Goal: Transaction & Acquisition: Obtain resource

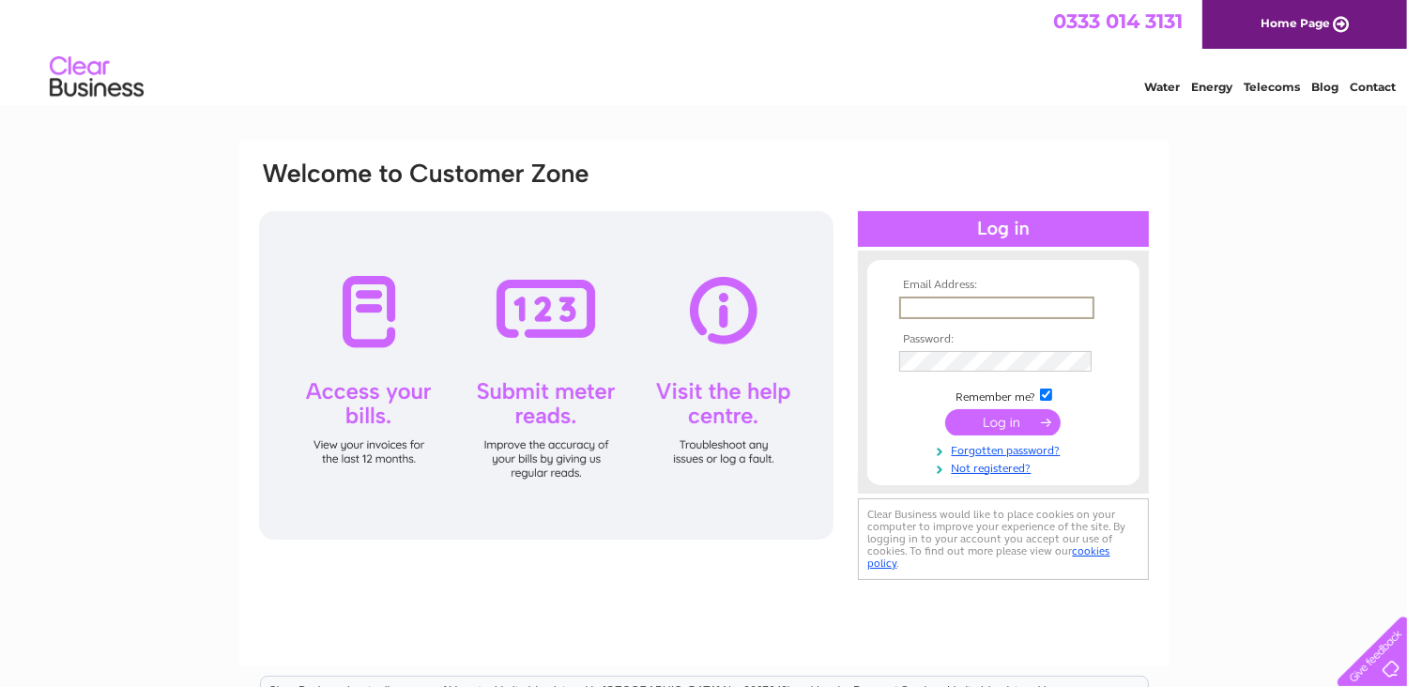
click at [976, 307] on input "text" at bounding box center [996, 308] width 195 height 23
type input "[EMAIL_ADDRESS][DOMAIN_NAME]"
click at [973, 425] on input "submit" at bounding box center [1002, 421] width 115 height 26
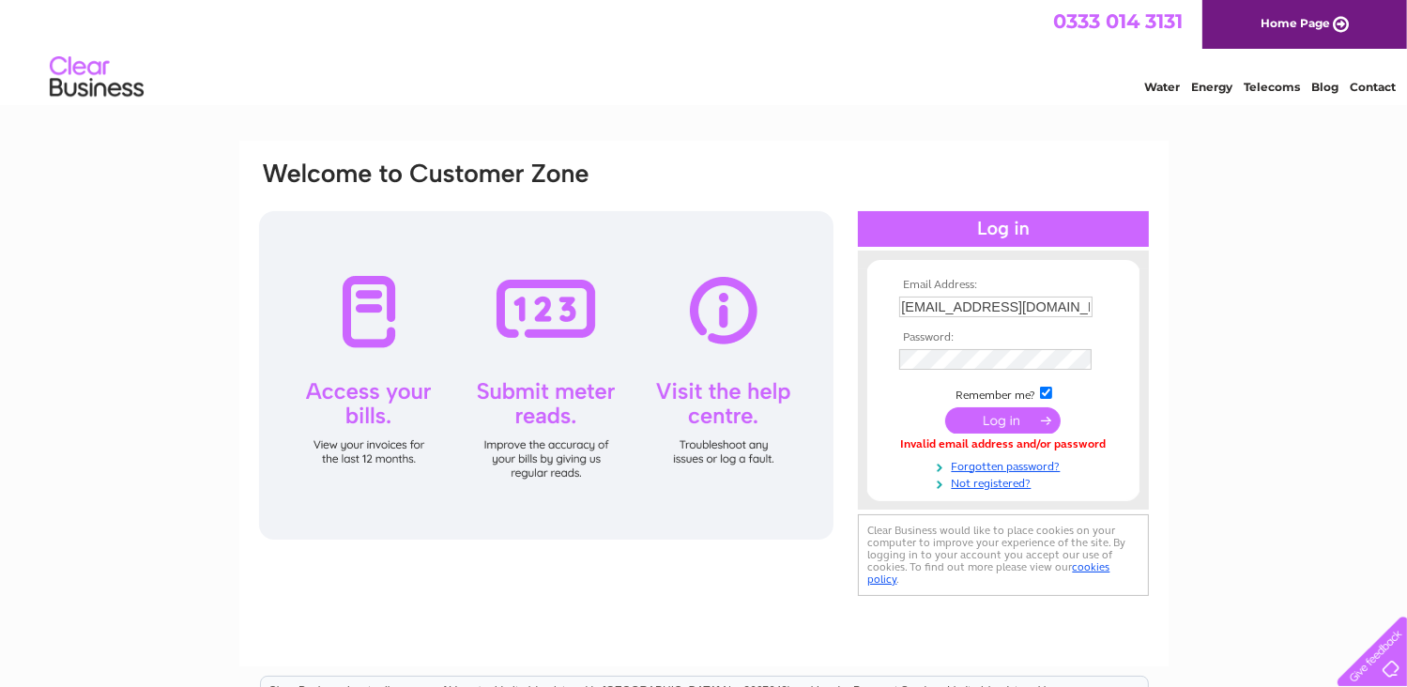
click at [1089, 307] on input "[EMAIL_ADDRESS][DOMAIN_NAME]" at bounding box center [995, 307] width 193 height 21
drag, startPoint x: 1089, startPoint y: 307, endPoint x: 833, endPoint y: 307, distance: 256.3
click at [833, 307] on div "Email Address: alice57noble@btinternet.com Password:" at bounding box center [704, 381] width 894 height 443
click at [1191, 453] on div "Email Address: a Password:" at bounding box center [703, 564] width 1407 height 847
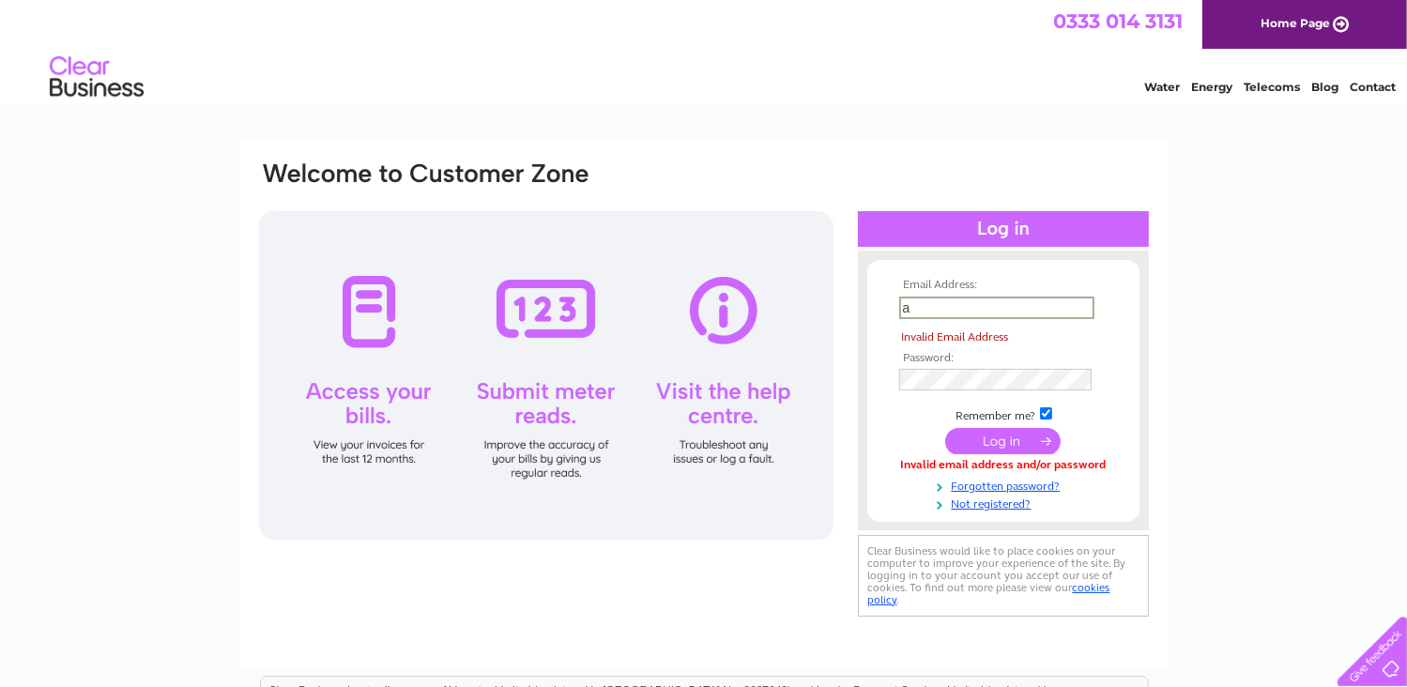
click at [909, 305] on input "a" at bounding box center [996, 308] width 195 height 23
drag, startPoint x: 910, startPoint y: 307, endPoint x: 1154, endPoint y: 346, distance: 247.3
click at [1219, 356] on div "Email Address: a Invalid Email Address Password: Forgotten password?" at bounding box center [703, 564] width 1407 height 847
click at [909, 302] on input "a" at bounding box center [996, 308] width 195 height 23
type input "alice57noble@btinternet.com"
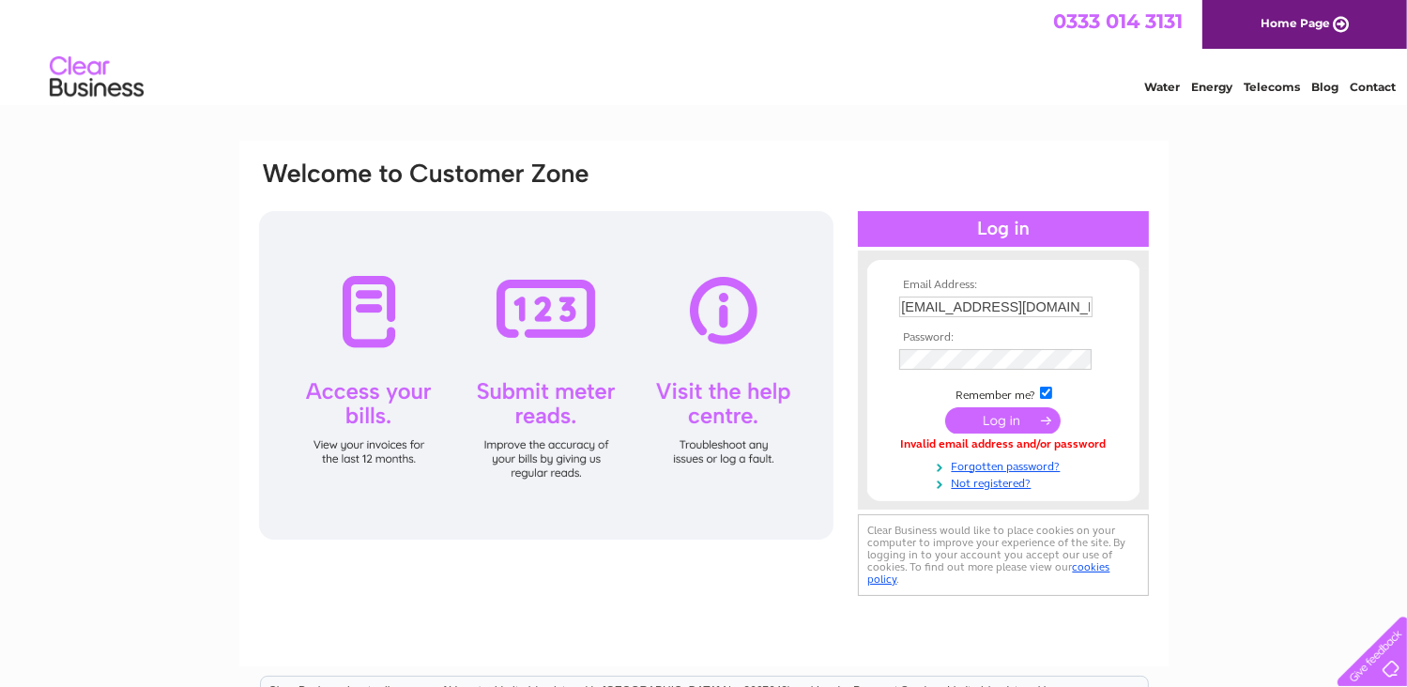
click at [1048, 392] on input "checkbox" at bounding box center [1046, 393] width 12 height 12
checkbox input "false"
click at [1023, 424] on input "submit" at bounding box center [1002, 420] width 115 height 26
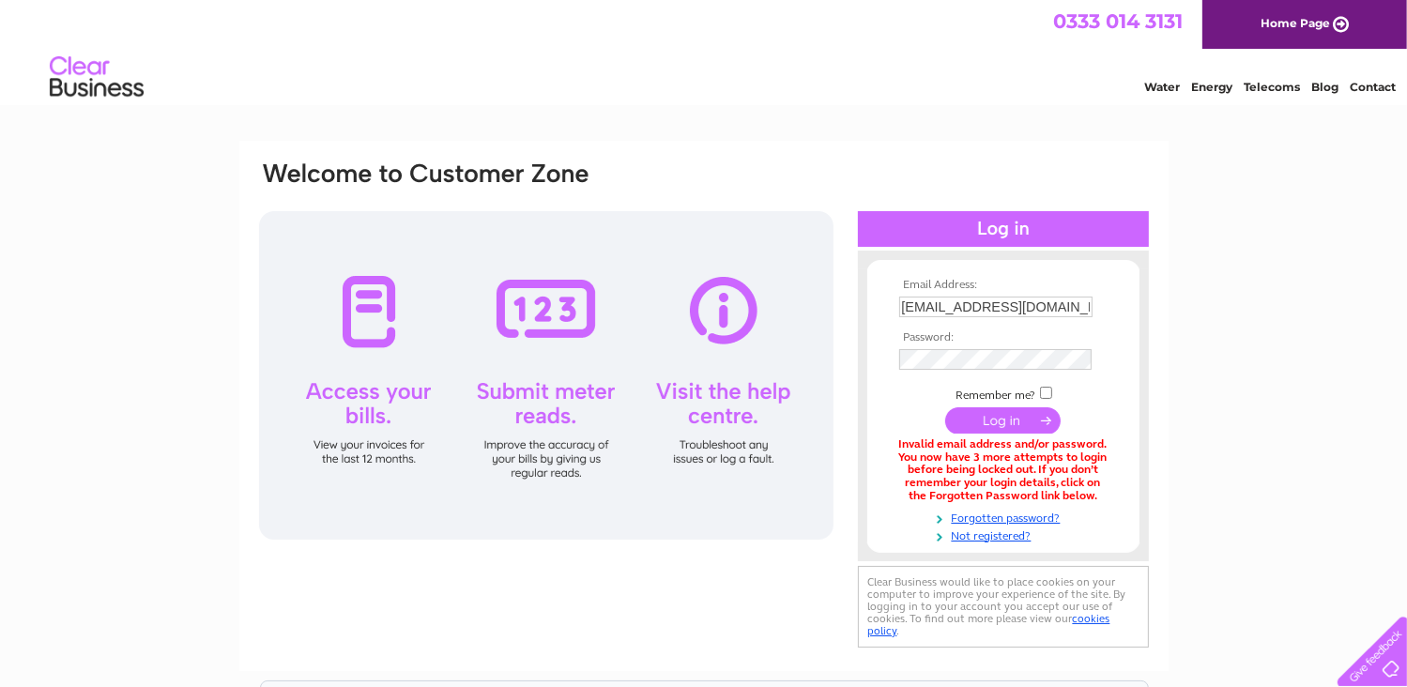
click at [1001, 273] on div "Email Address: alice57noble@btinternet.com Password:" at bounding box center [1003, 405] width 291 height 273
click at [1102, 315] on td "[EMAIL_ADDRESS][DOMAIN_NAME]" at bounding box center [1004, 307] width 218 height 30
click at [1049, 392] on input "checkbox" at bounding box center [1046, 393] width 12 height 12
checkbox input "true"
click at [1021, 422] on input "submit" at bounding box center [1002, 420] width 115 height 26
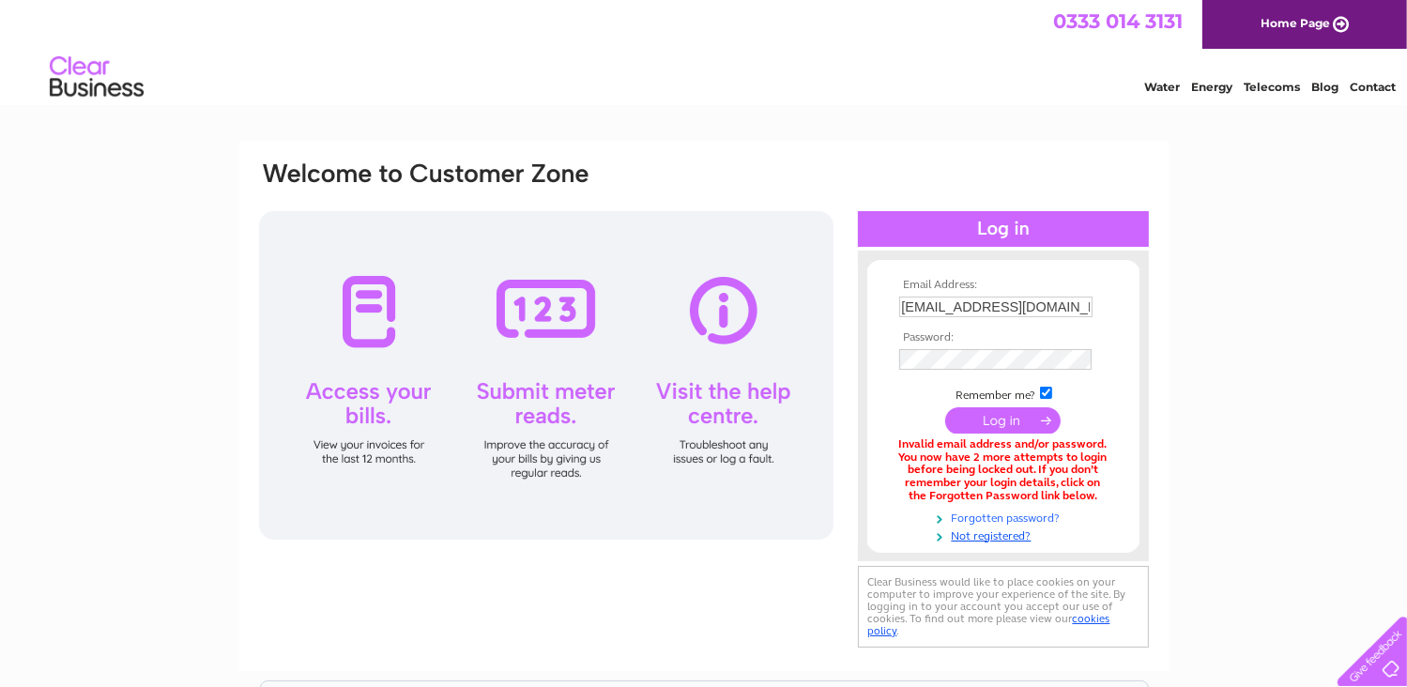
click at [994, 516] on link "Forgotten password?" at bounding box center [1005, 517] width 213 height 18
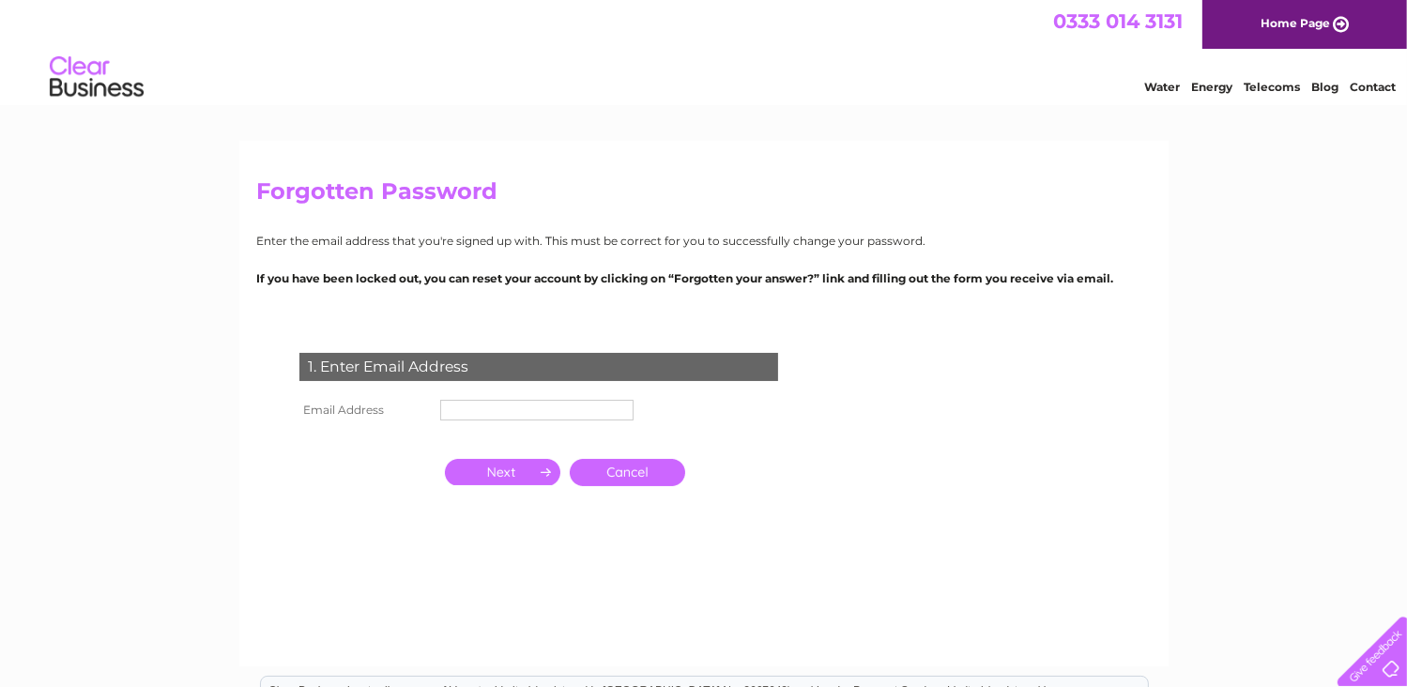
click at [517, 414] on input "text" at bounding box center [536, 410] width 193 height 21
type input "[EMAIL_ADDRESS][DOMAIN_NAME]"
click at [638, 474] on link "Cancel" at bounding box center [627, 474] width 115 height 27
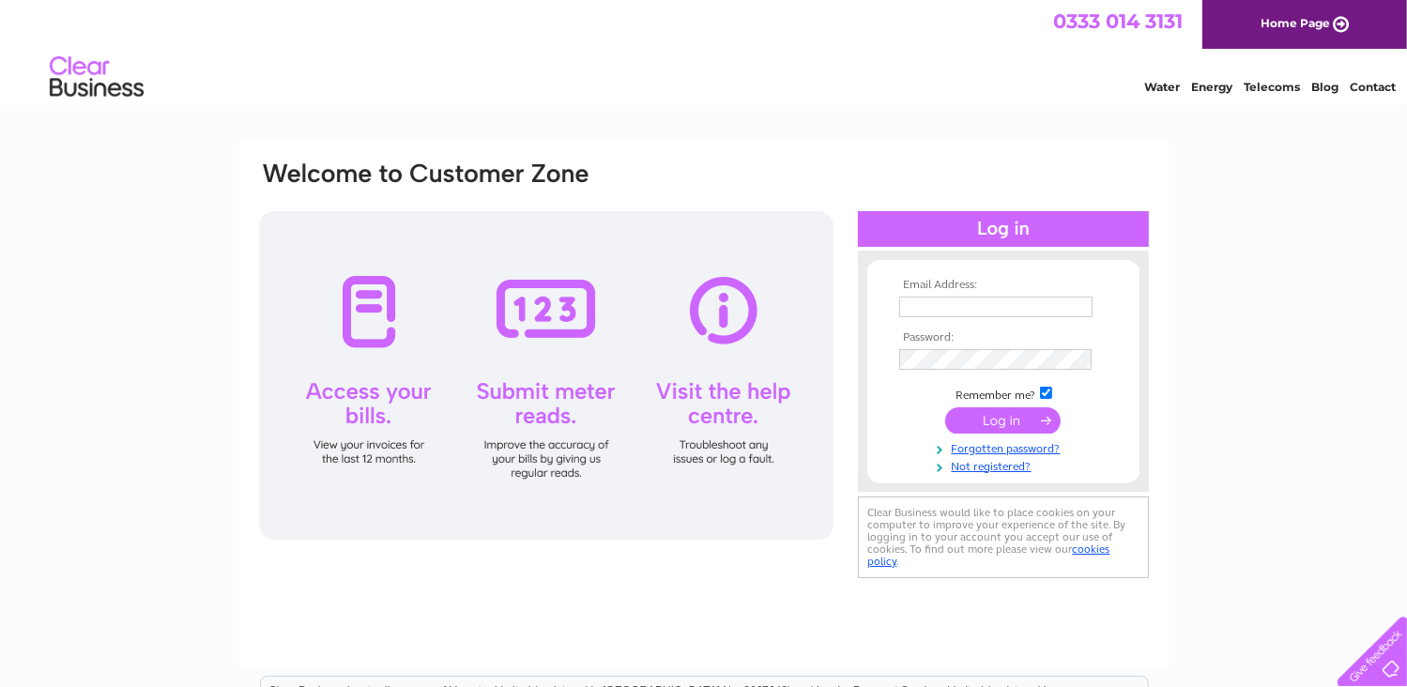
click at [922, 311] on input "text" at bounding box center [995, 307] width 193 height 21
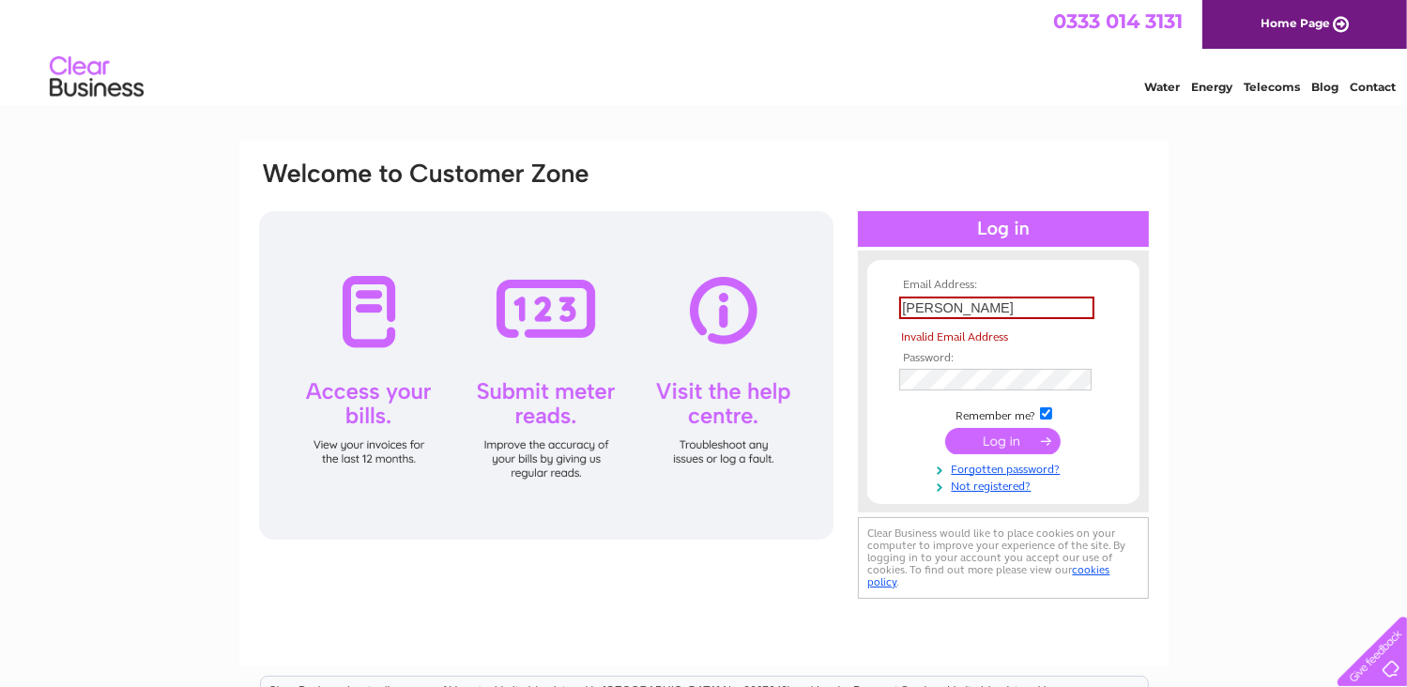
click at [1135, 438] on form "Email Address: alice Invalid Email Address Password:" at bounding box center [1003, 386] width 272 height 215
click at [928, 306] on input "alice" at bounding box center [996, 308] width 195 height 23
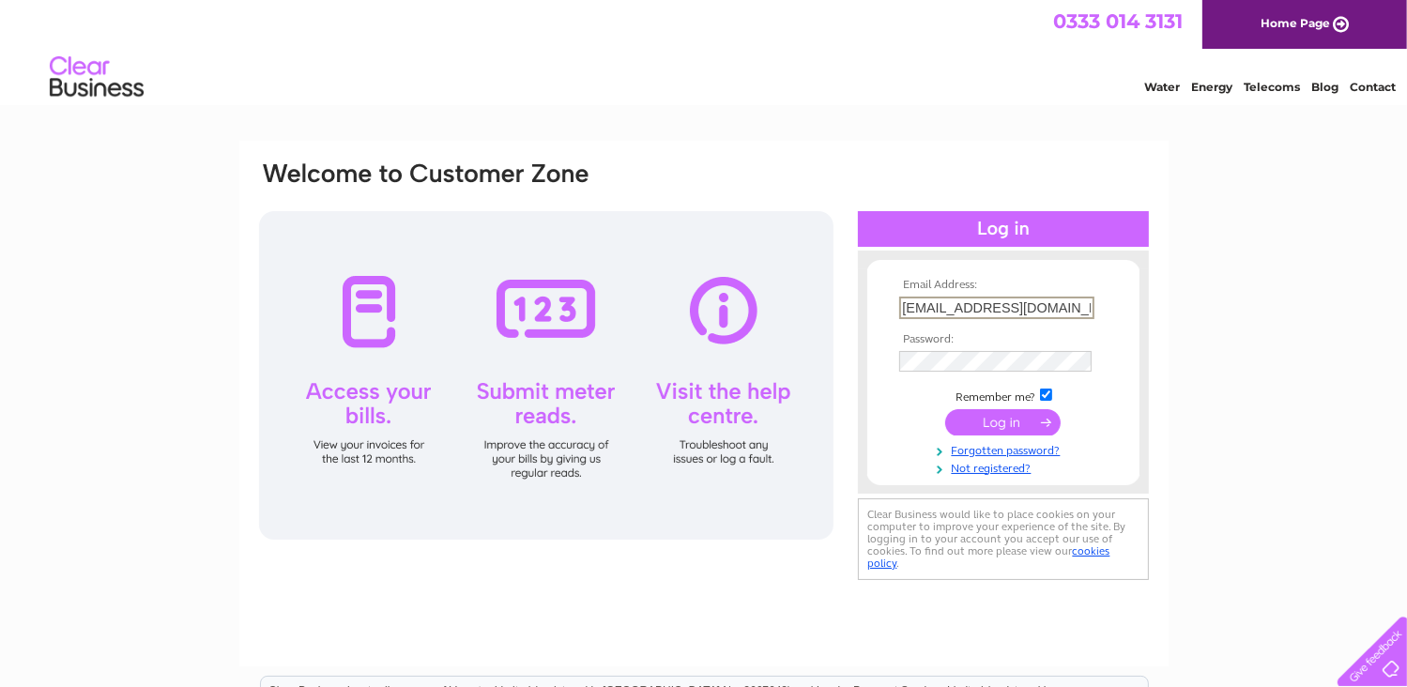
type input "alice57noble@btinternet.com"
click at [1001, 420] on input "submit" at bounding box center [1002, 421] width 115 height 26
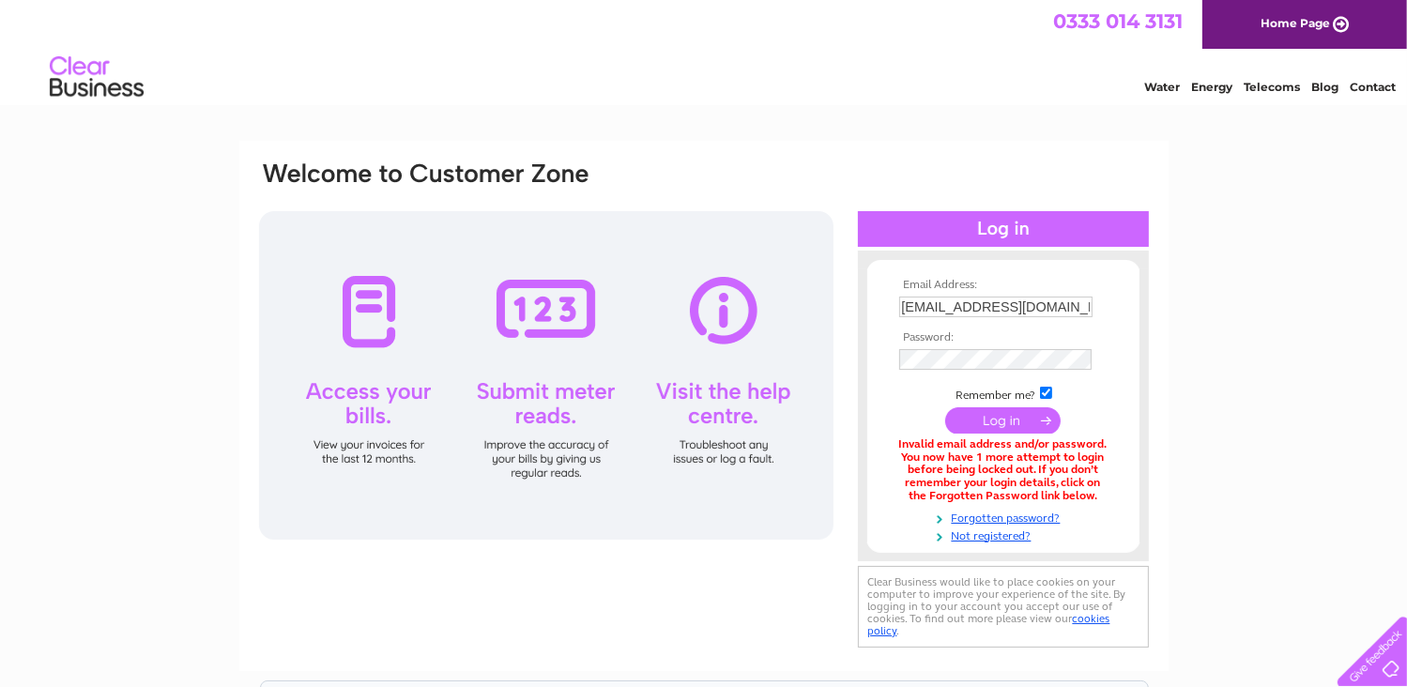
click at [1044, 391] on input "checkbox" at bounding box center [1046, 393] width 12 height 12
checkbox input "false"
click at [980, 515] on link "Forgotten password?" at bounding box center [1005, 517] width 213 height 18
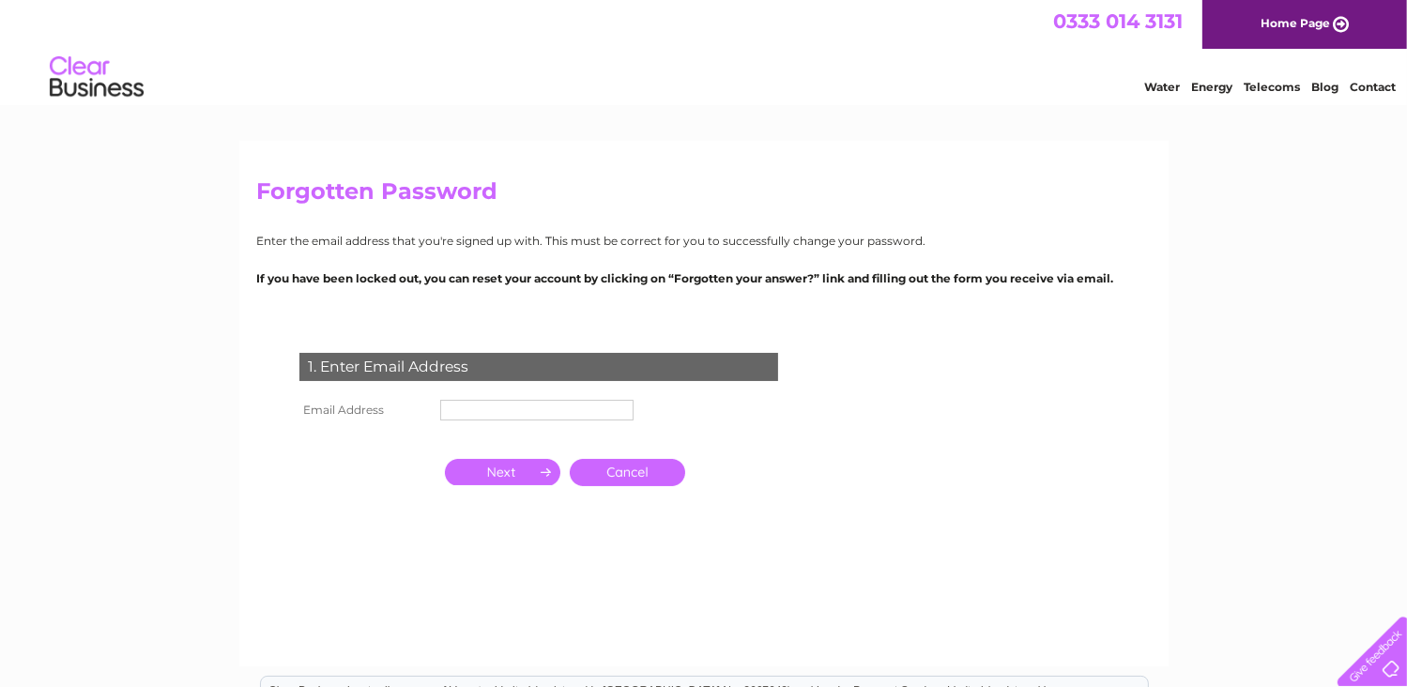
click at [414, 410] on th "Email Address" at bounding box center [365, 410] width 141 height 30
click at [377, 406] on th "Email Address" at bounding box center [365, 410] width 141 height 30
click at [374, 407] on th "Email Address" at bounding box center [365, 410] width 141 height 30
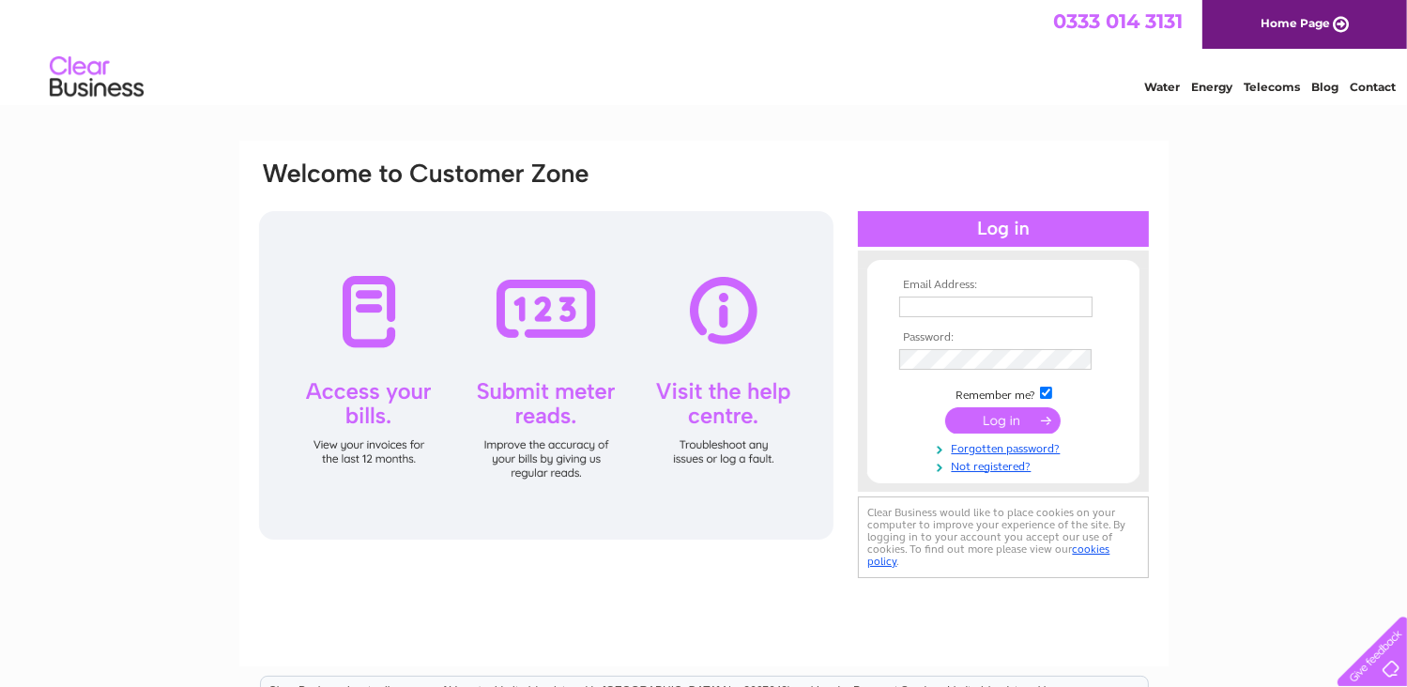
drag, startPoint x: 724, startPoint y: 76, endPoint x: 735, endPoint y: 67, distance: 14.7
click at [725, 74] on div "Water Energy Telecoms Blog Contact" at bounding box center [703, 79] width 1407 height 61
click at [922, 306] on input "text" at bounding box center [995, 307] width 193 height 21
type input "alice57noble@btinternet.com"
click at [1019, 414] on input "submit" at bounding box center [1002, 420] width 115 height 26
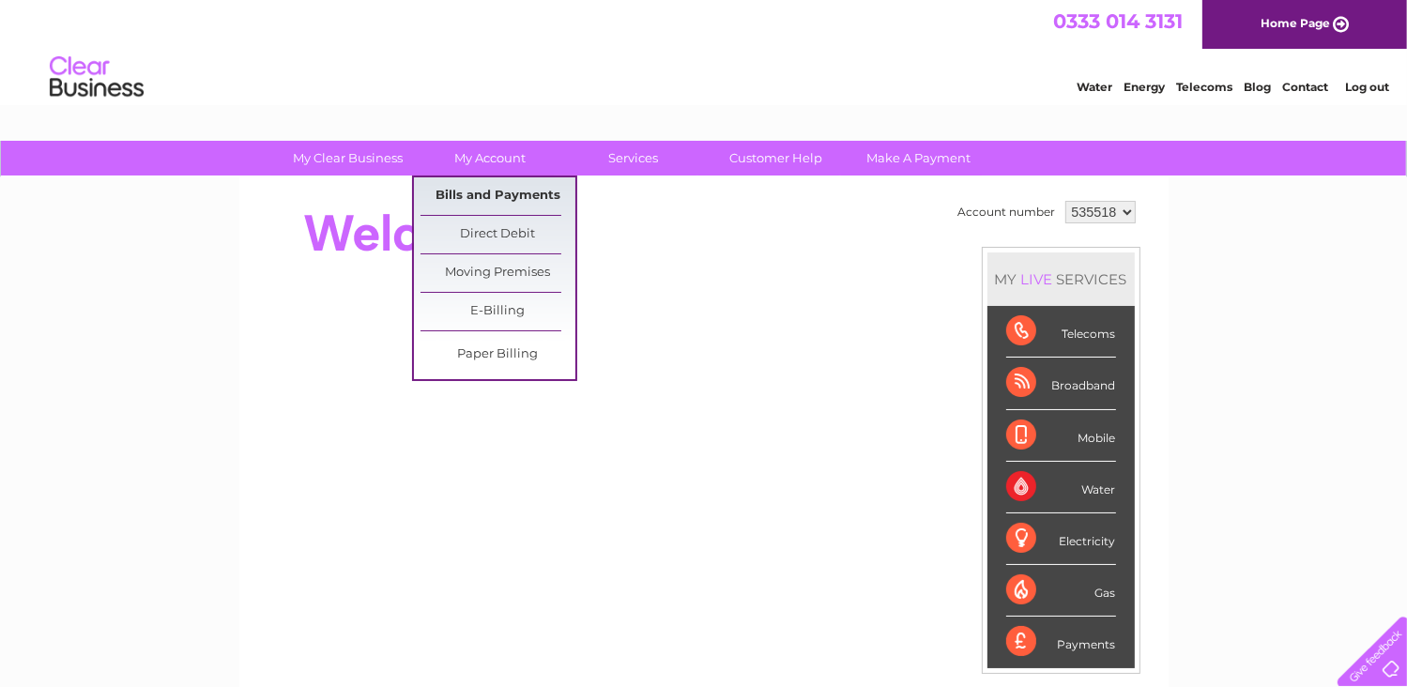
click at [481, 188] on link "Bills and Payments" at bounding box center [498, 196] width 155 height 38
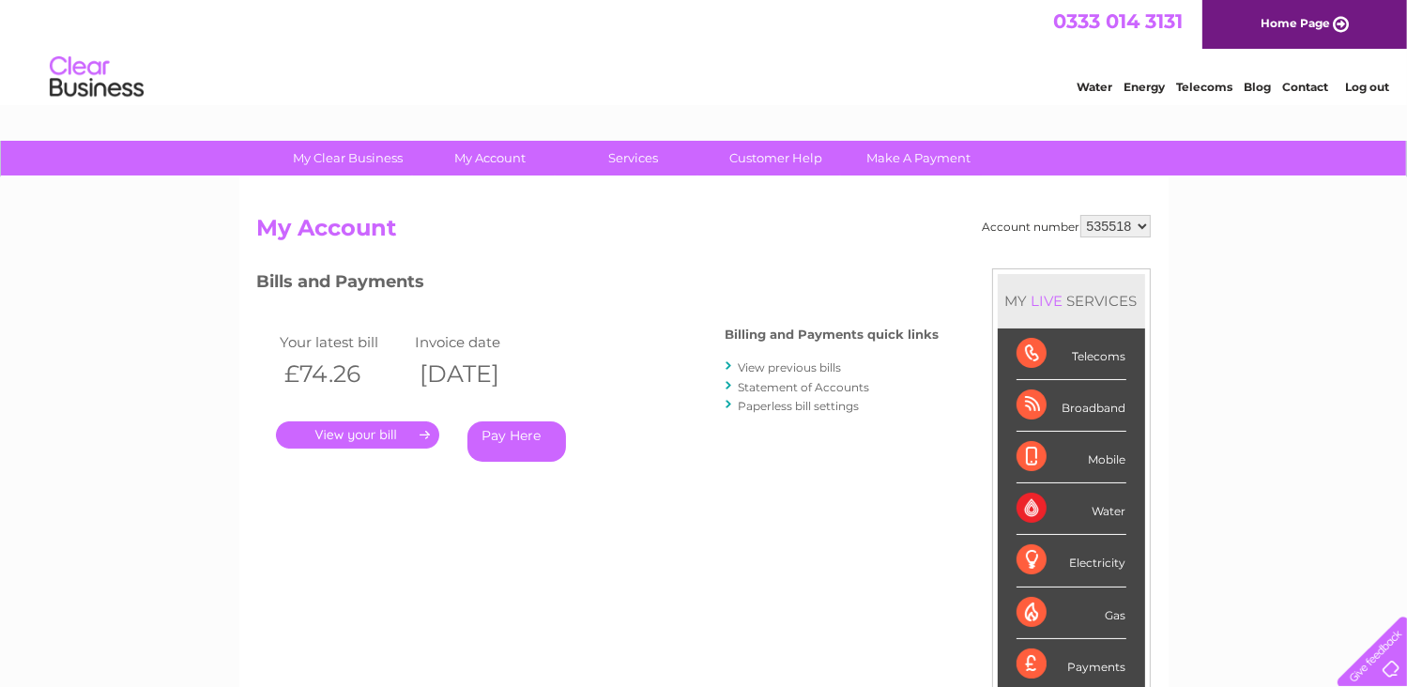
click at [395, 435] on link "." at bounding box center [357, 435] width 163 height 27
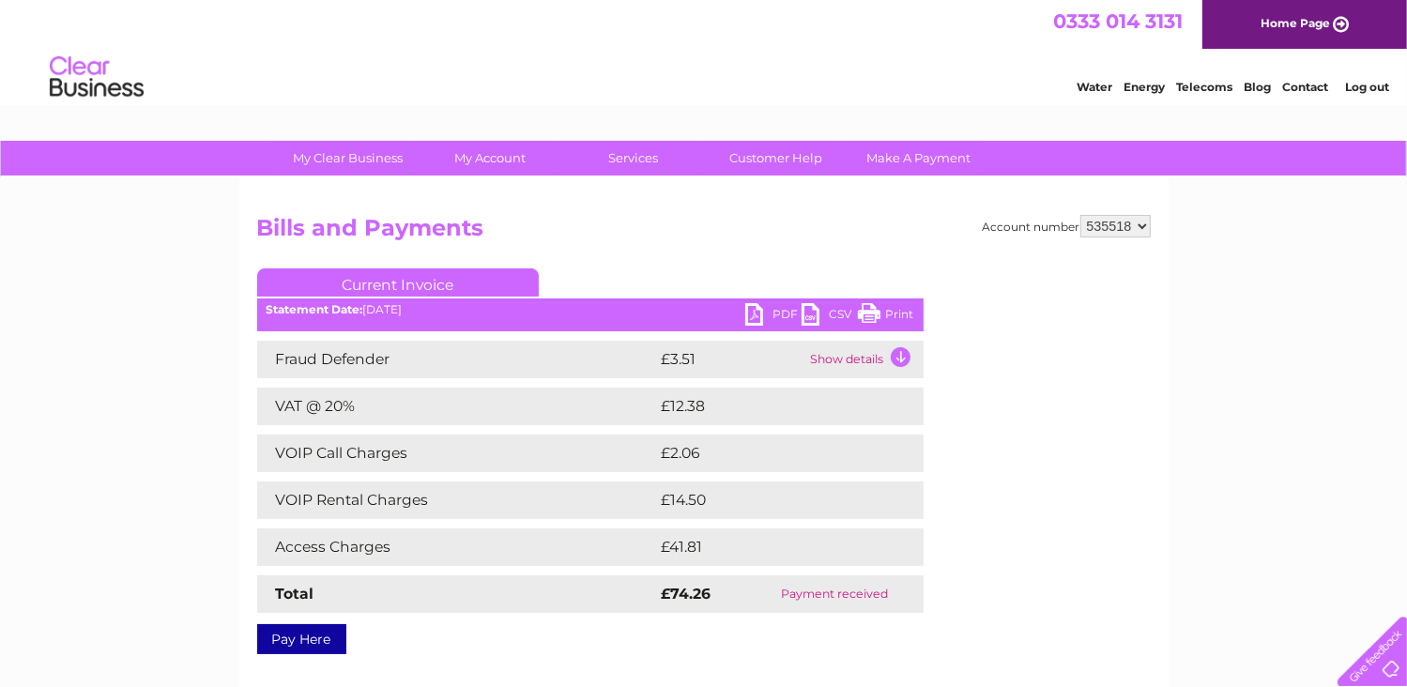
click at [747, 316] on link "PDF" at bounding box center [773, 316] width 56 height 27
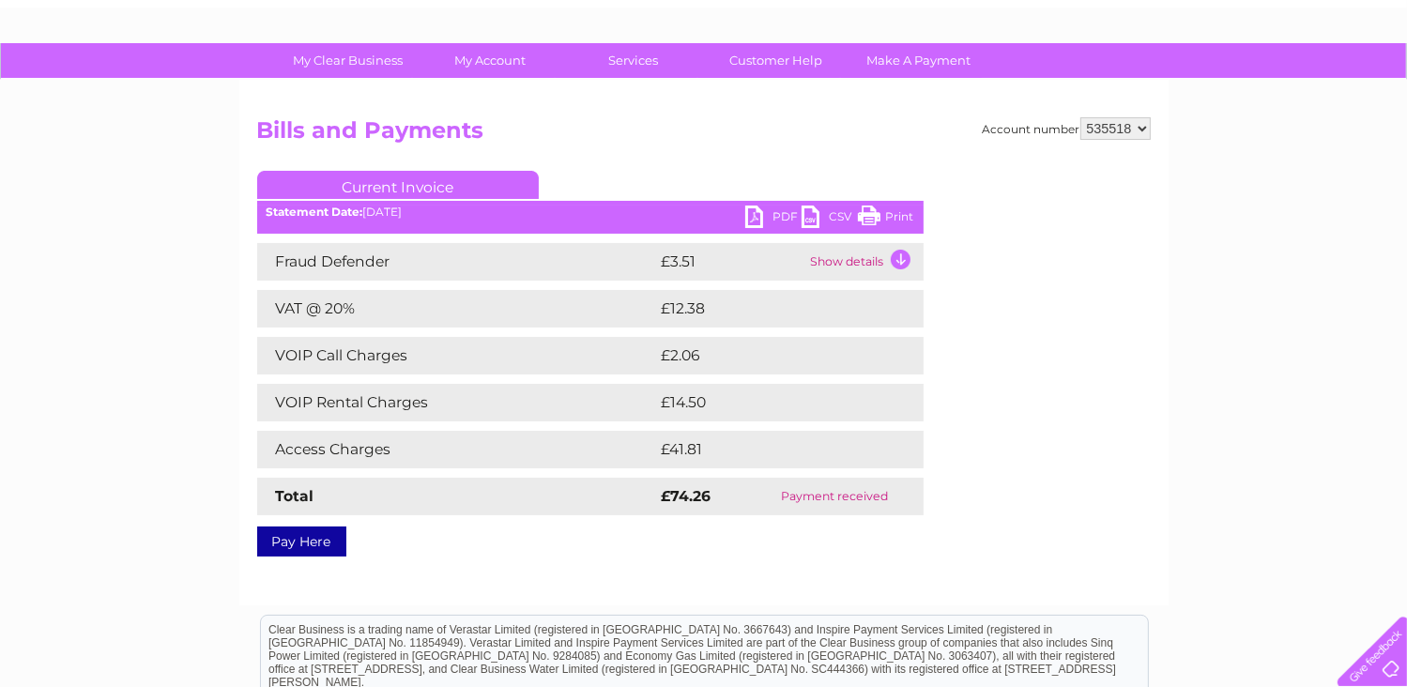
scroll to position [94, 0]
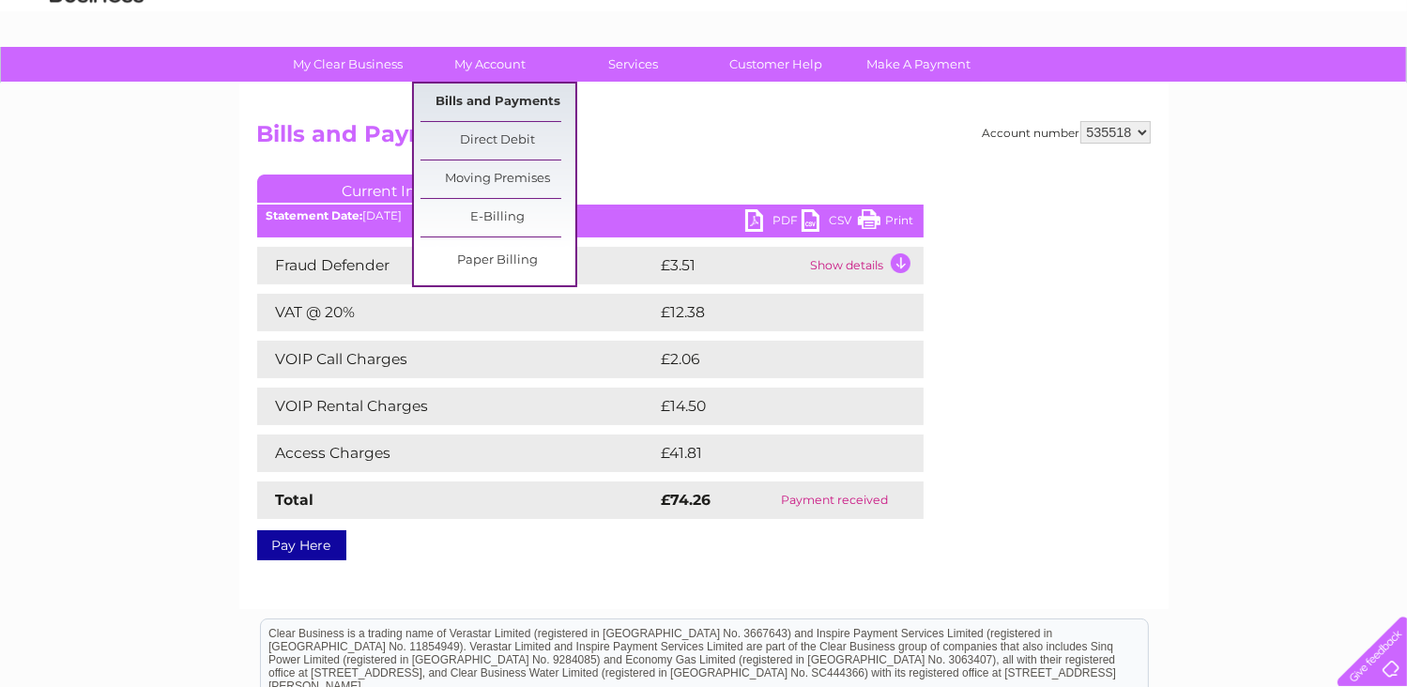
click at [487, 100] on link "Bills and Payments" at bounding box center [498, 103] width 155 height 38
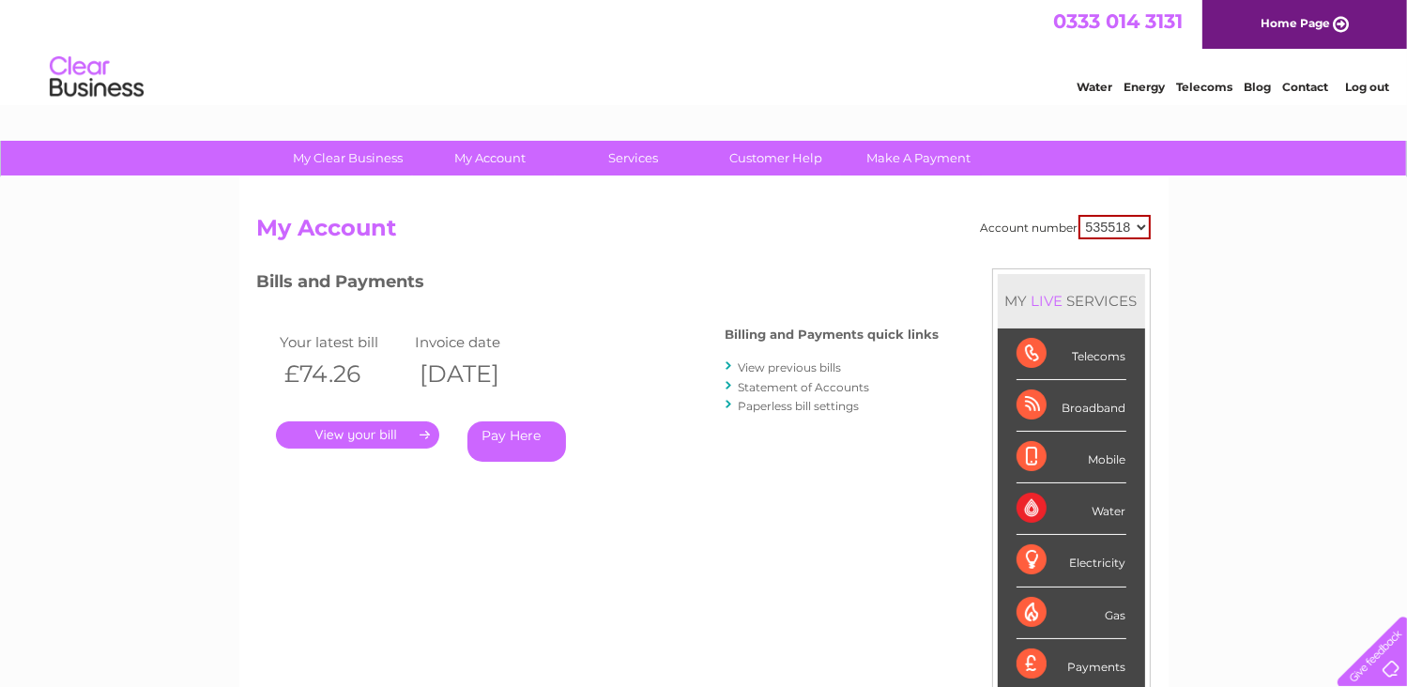
click at [755, 365] on link "View previous bills" at bounding box center [790, 368] width 103 height 14
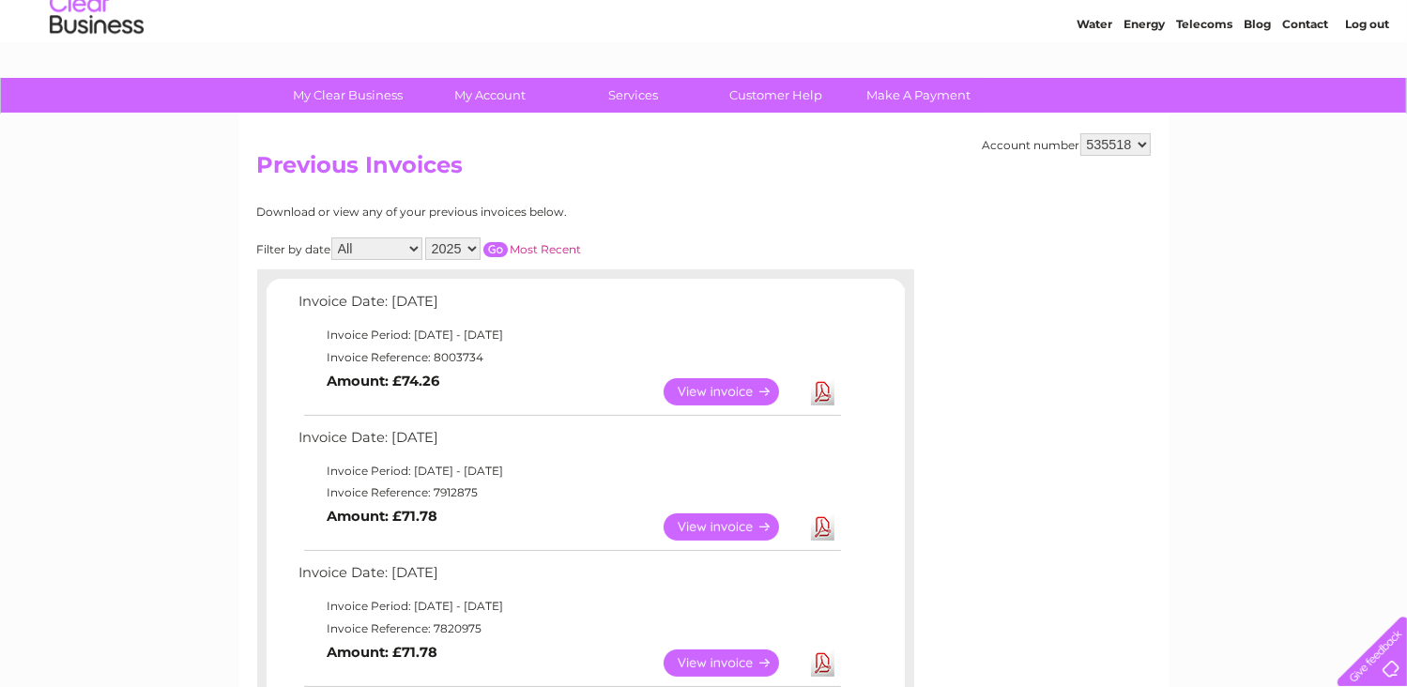
scroll to position [94, 0]
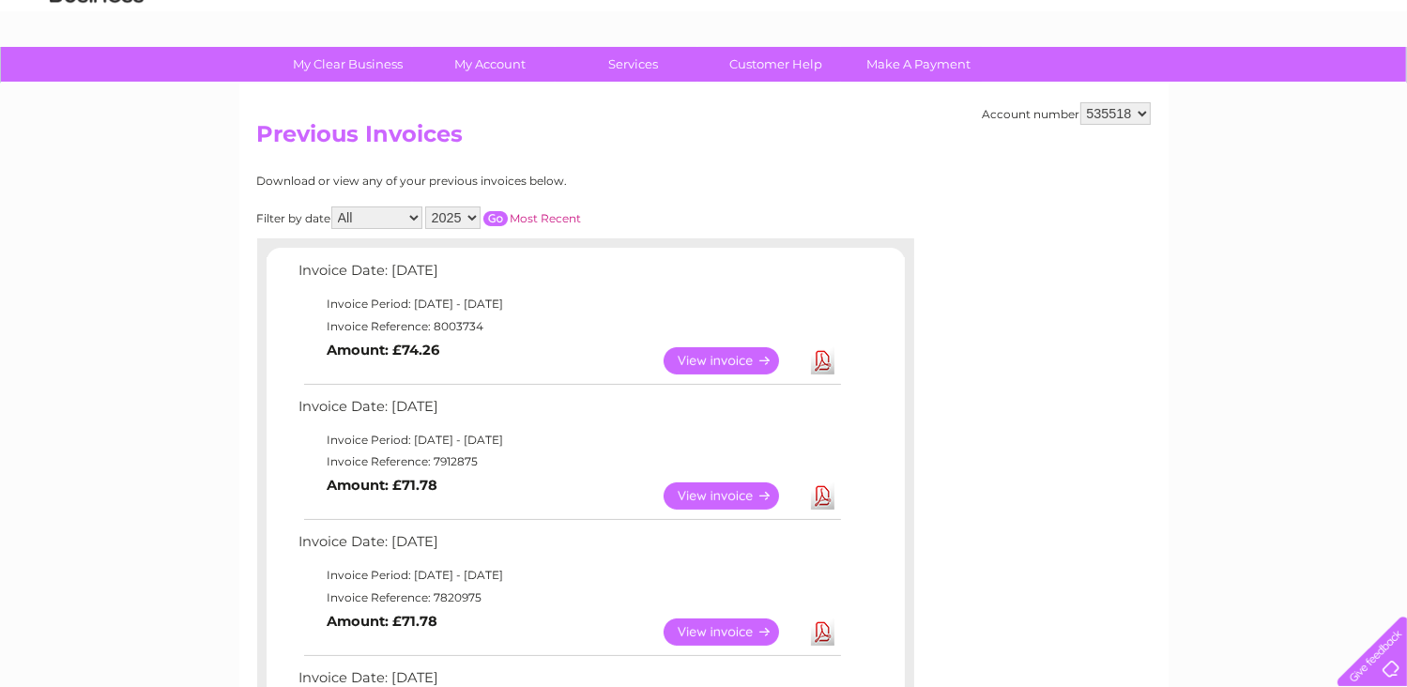
click at [743, 491] on link "View" at bounding box center [733, 496] width 138 height 27
click at [816, 493] on link "Download" at bounding box center [822, 496] width 23 height 27
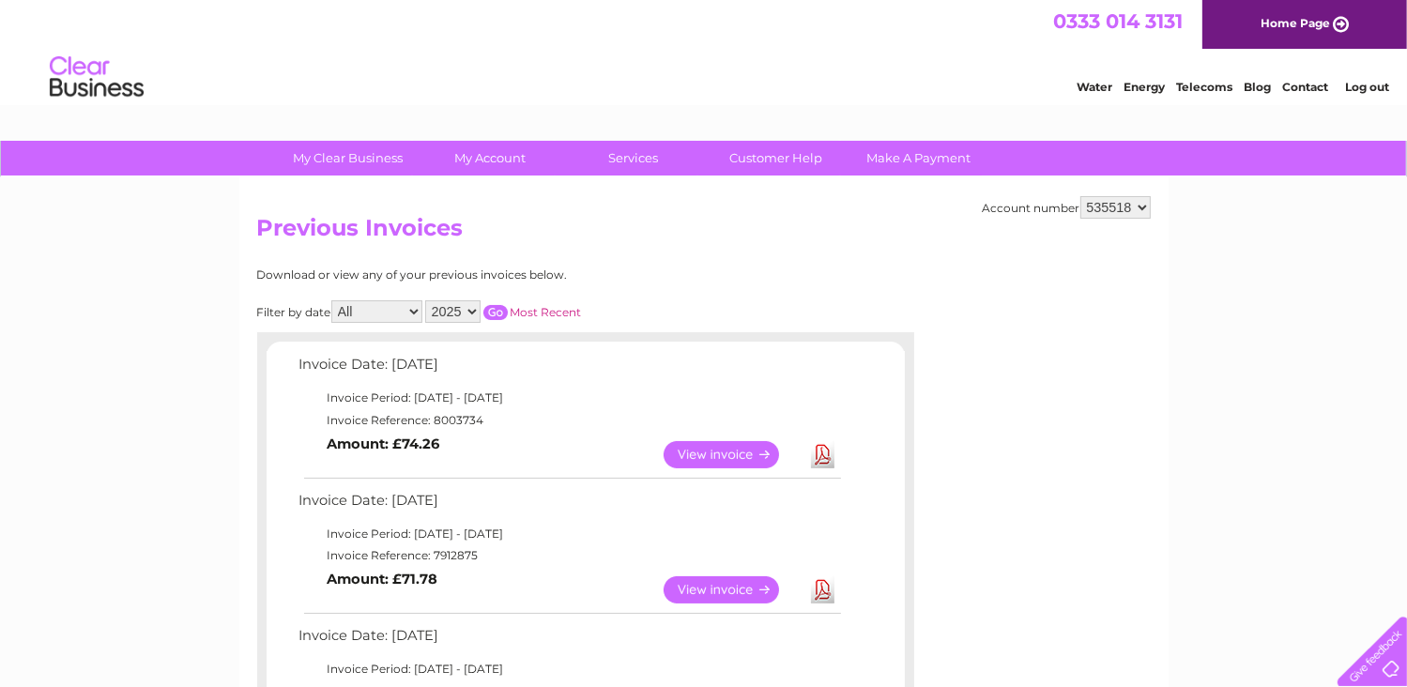
click at [1302, 23] on link "Home Page" at bounding box center [1305, 24] width 205 height 49
